Goal: Information Seeking & Learning: Stay updated

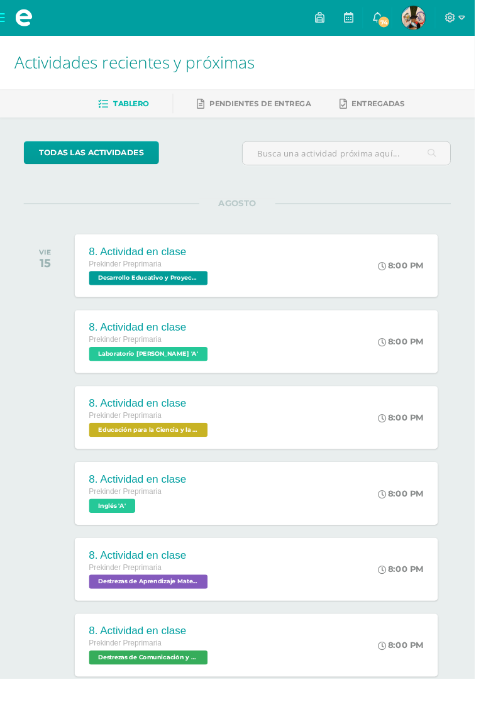
click at [414, 23] on span "74" at bounding box center [407, 23] width 14 height 14
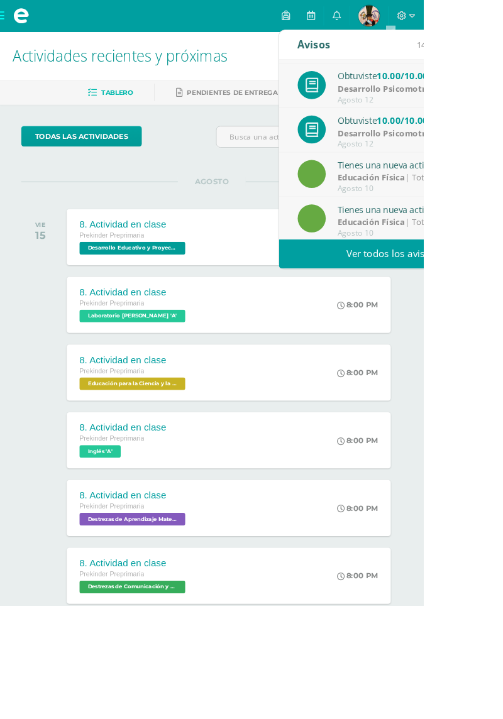
scroll to position [142, 0]
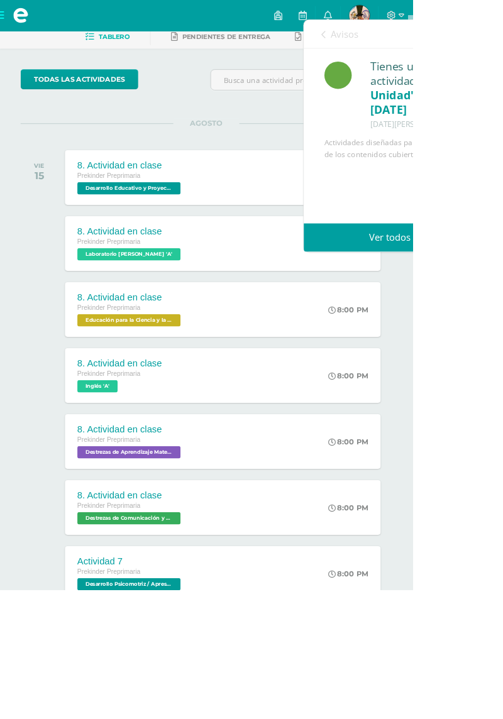
scroll to position [0, 0]
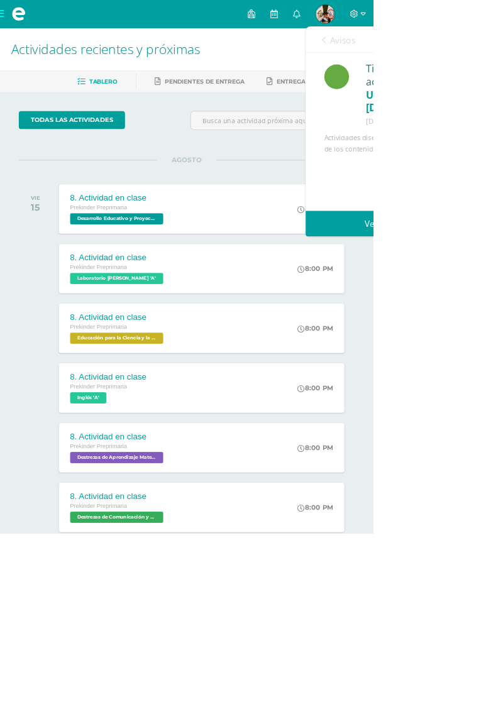
click at [405, 24] on icon at bounding box center [400, 18] width 10 height 11
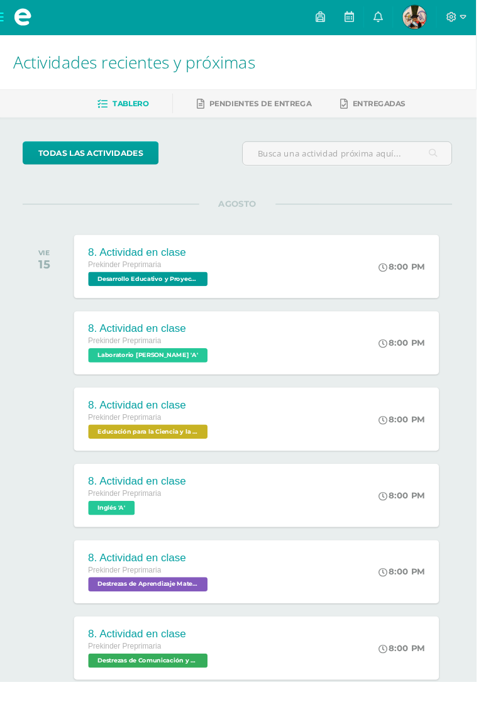
click at [405, 18] on icon at bounding box center [400, 18] width 10 height 11
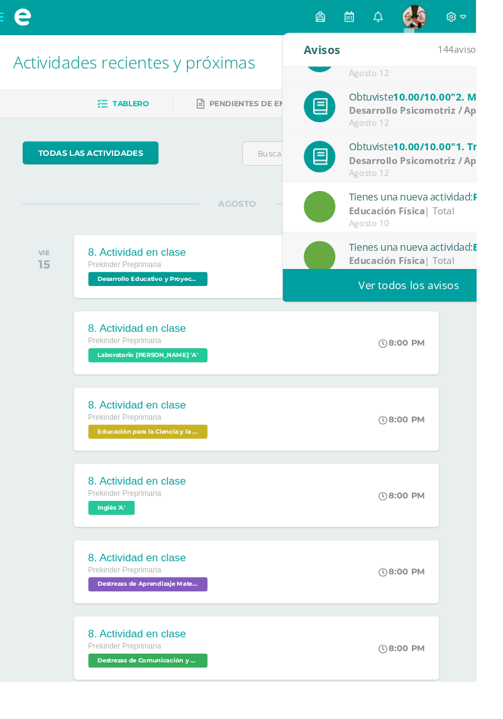
scroll to position [209, 0]
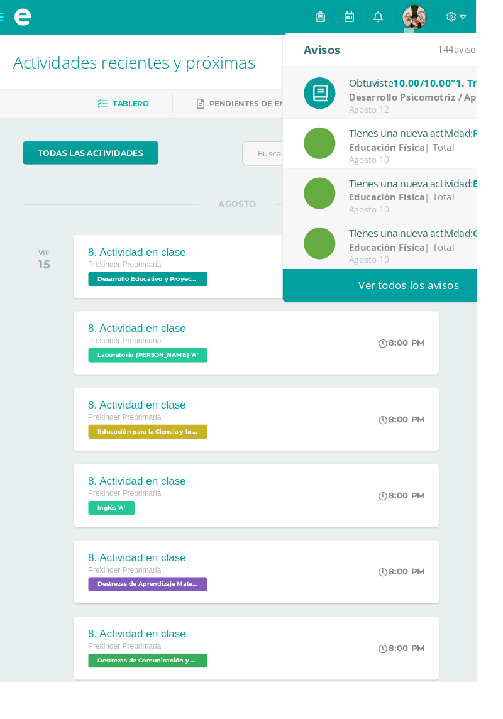
click at [436, 309] on link "Ver todos los avisos" at bounding box center [432, 301] width 266 height 35
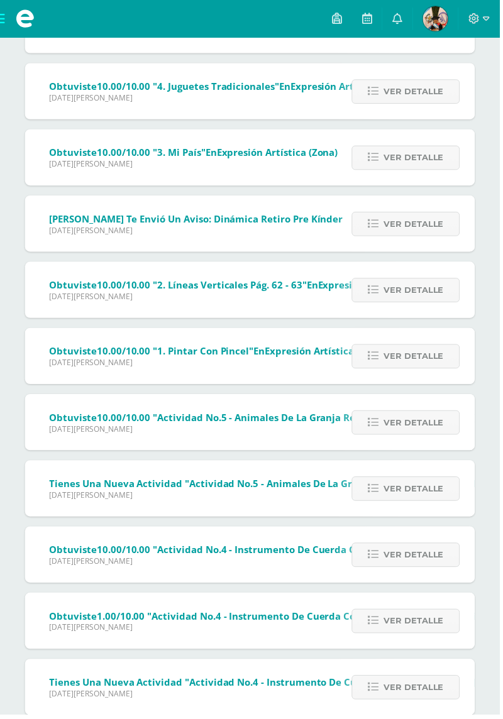
scroll to position [5049, 0]
